Goal: Navigation & Orientation: Find specific page/section

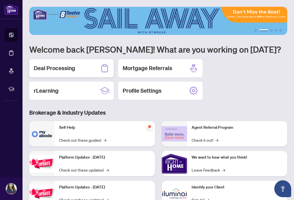
click at [59, 69] on h2 "Deal Processing" at bounding box center [54, 68] width 41 height 8
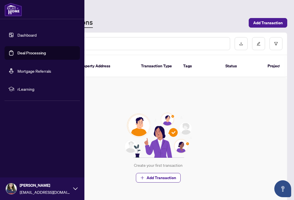
click at [20, 37] on link "Dashboard" at bounding box center [26, 34] width 19 height 5
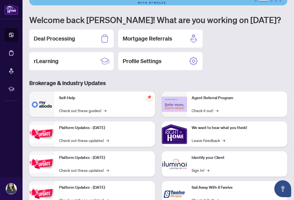
scroll to position [30, 0]
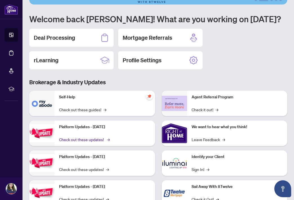
click at [79, 141] on link "Check out these updates! →" at bounding box center [84, 139] width 50 height 6
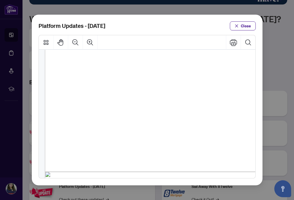
scroll to position [0, 0]
click at [241, 25] on button "Close" at bounding box center [243, 25] width 26 height 9
